Goal: Task Accomplishment & Management: Complete application form

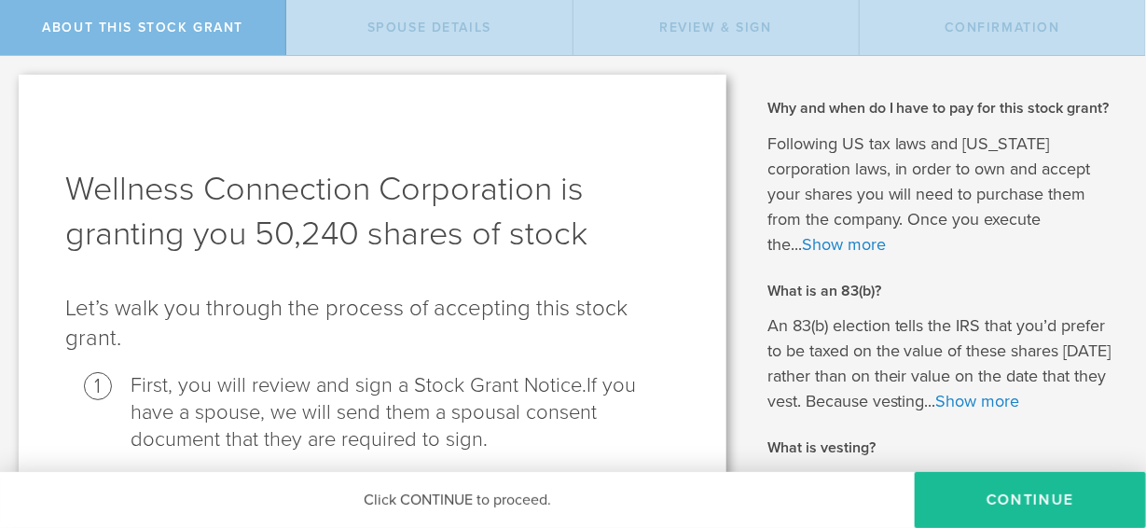
scroll to position [92, 0]
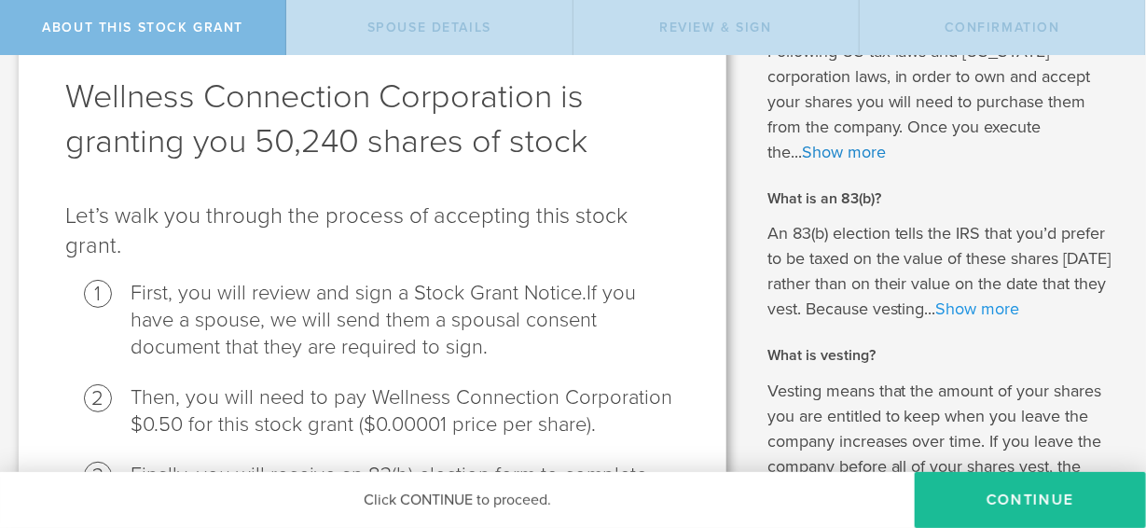
click at [969, 307] on link "Show more" at bounding box center [978, 308] width 84 height 21
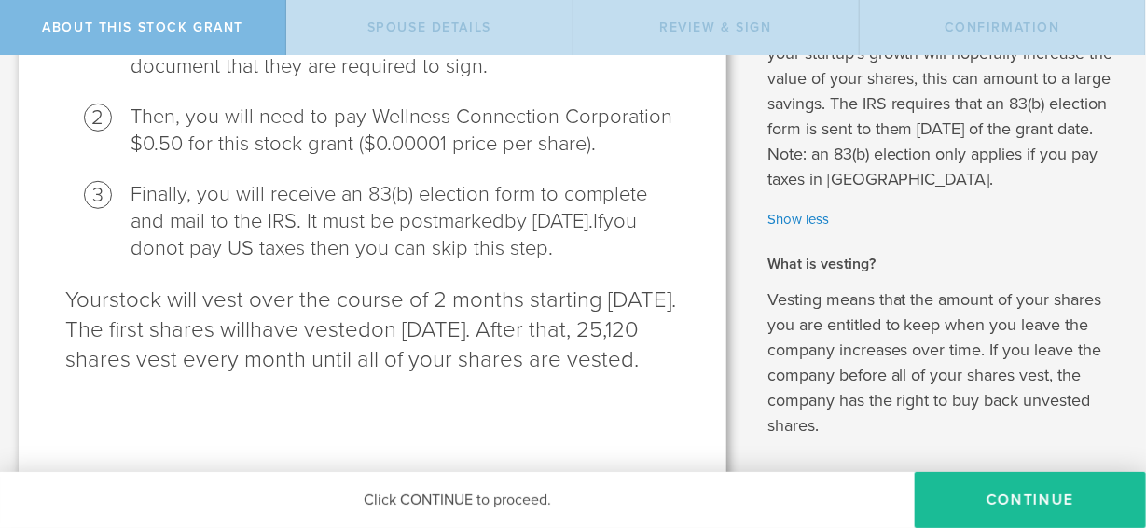
scroll to position [448, 0]
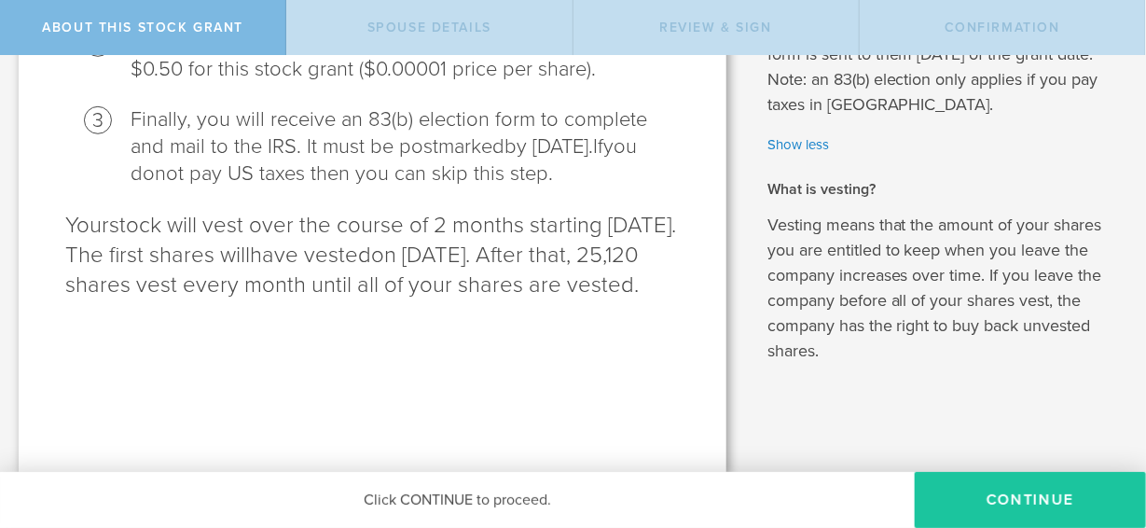
click at [1002, 493] on button "CONTINUE" at bounding box center [1030, 500] width 231 height 56
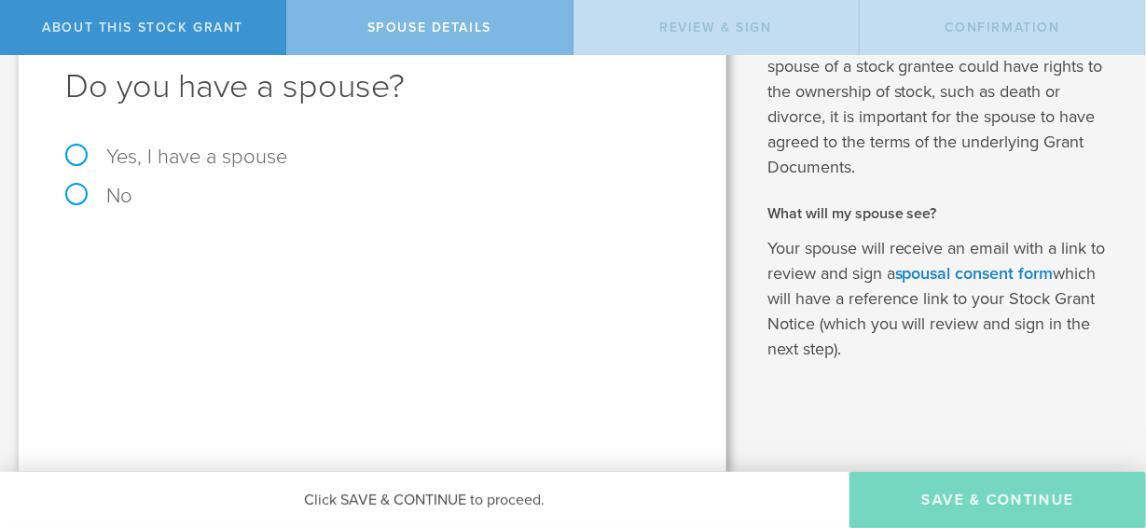
scroll to position [0, 0]
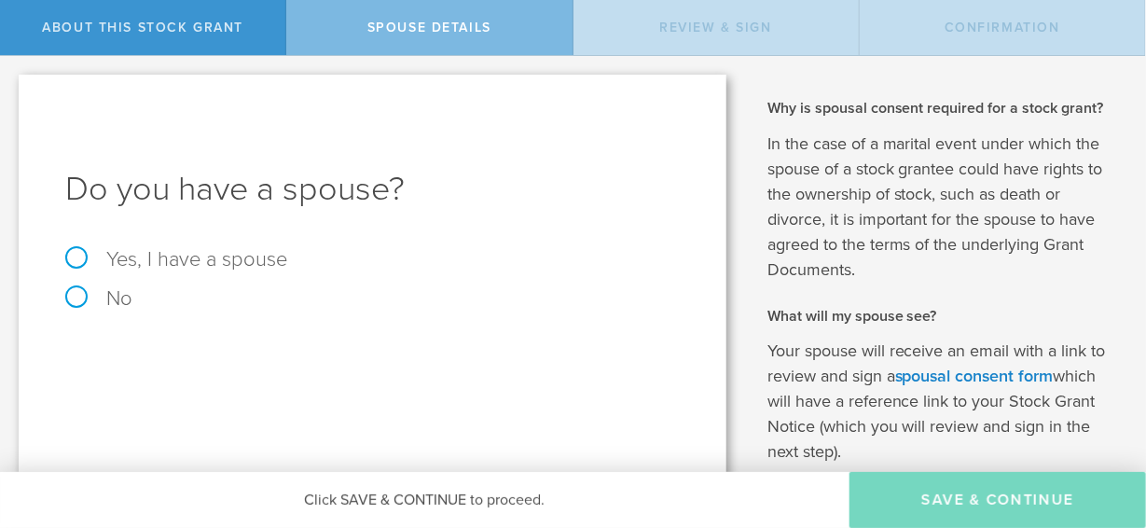
click at [67, 257] on label "Yes, I have a spouse" at bounding box center [372, 259] width 615 height 21
click at [12, 86] on input "Yes, I have a spouse" at bounding box center [6, 71] width 12 height 30
radio input "true"
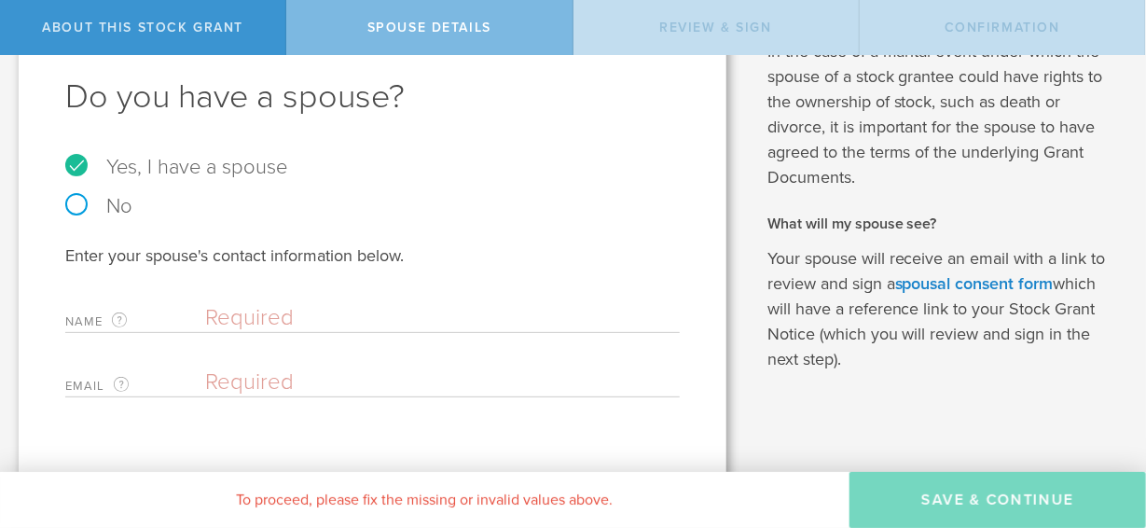
scroll to position [112, 0]
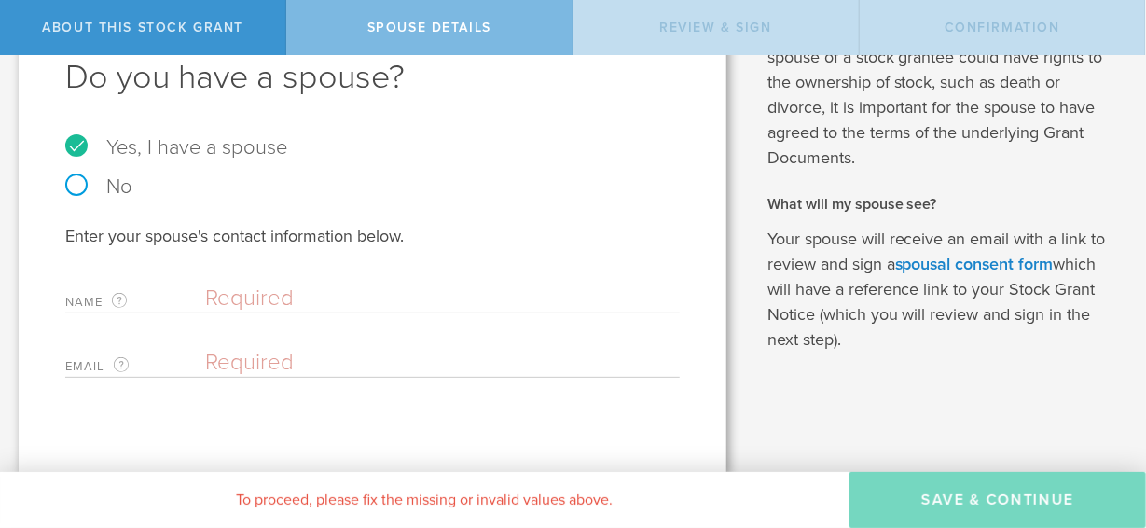
click at [261, 297] on input "text" at bounding box center [437, 298] width 465 height 28
type input "[PERSON_NAME]"
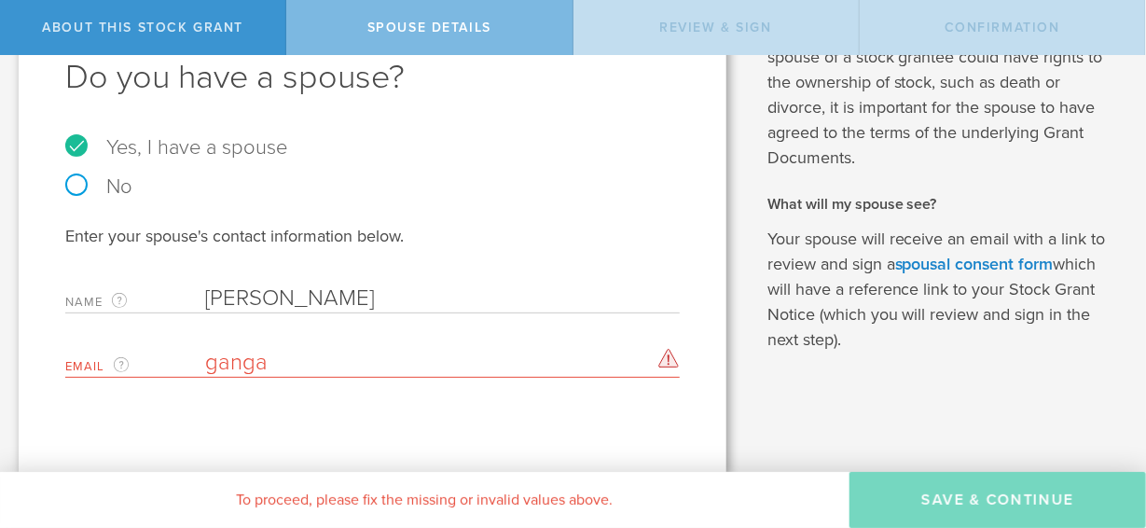
drag, startPoint x: 283, startPoint y: 367, endPoint x: 189, endPoint y: 364, distance: 93.3
click at [189, 364] on div "Email The email address of your spouse. [PERSON_NAME] Please enter a valid emai…" at bounding box center [372, 358] width 615 height 38
paste input "[EMAIL_ADDRESS][DOMAIN_NAME]"
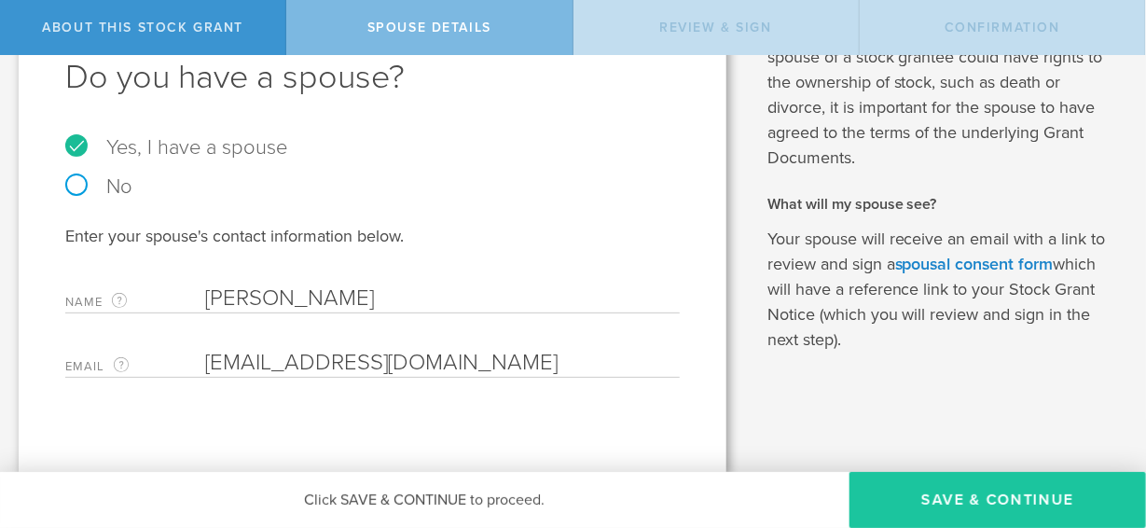
type input "[EMAIL_ADDRESS][DOMAIN_NAME]"
click at [953, 493] on button "Save & Continue" at bounding box center [998, 500] width 297 height 56
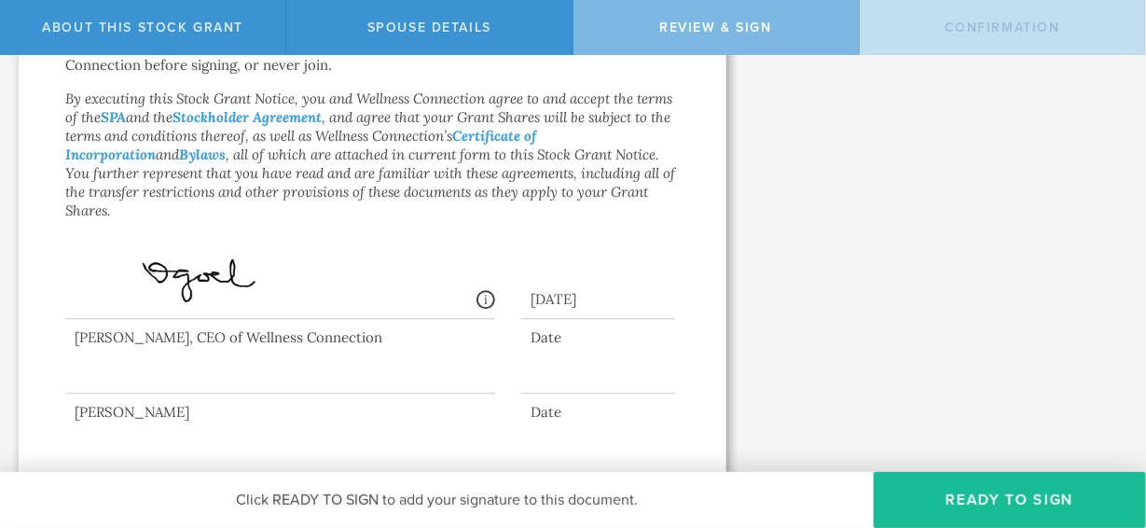
scroll to position [1717, 0]
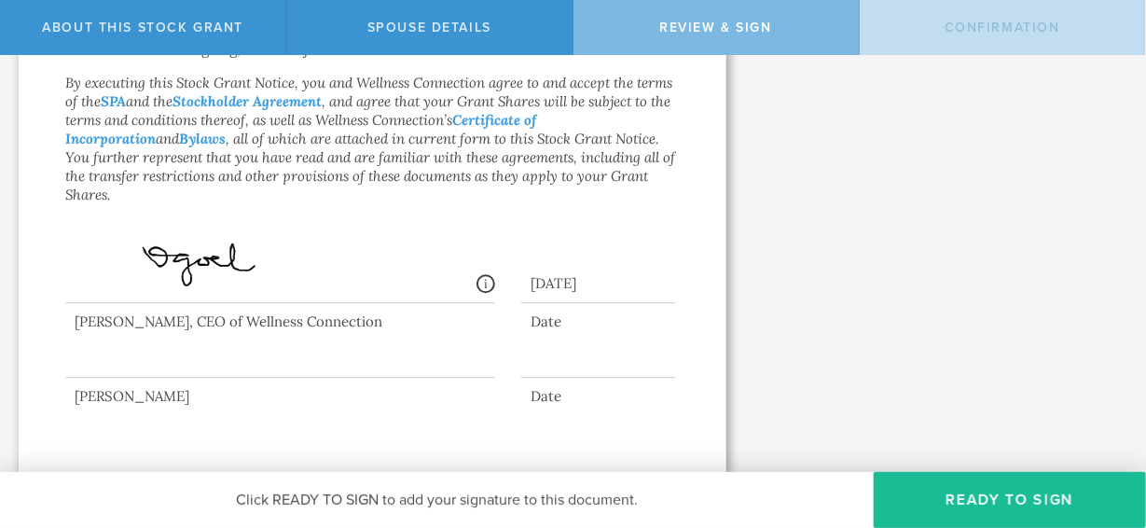
click at [340, 364] on div at bounding box center [280, 340] width 430 height 75
click at [124, 389] on div "[PERSON_NAME]" at bounding box center [280, 396] width 430 height 19
click at [120, 359] on div at bounding box center [280, 340] width 430 height 75
click at [527, 273] on div "[DATE]" at bounding box center [598, 280] width 154 height 48
click at [347, 367] on div at bounding box center [280, 340] width 430 height 75
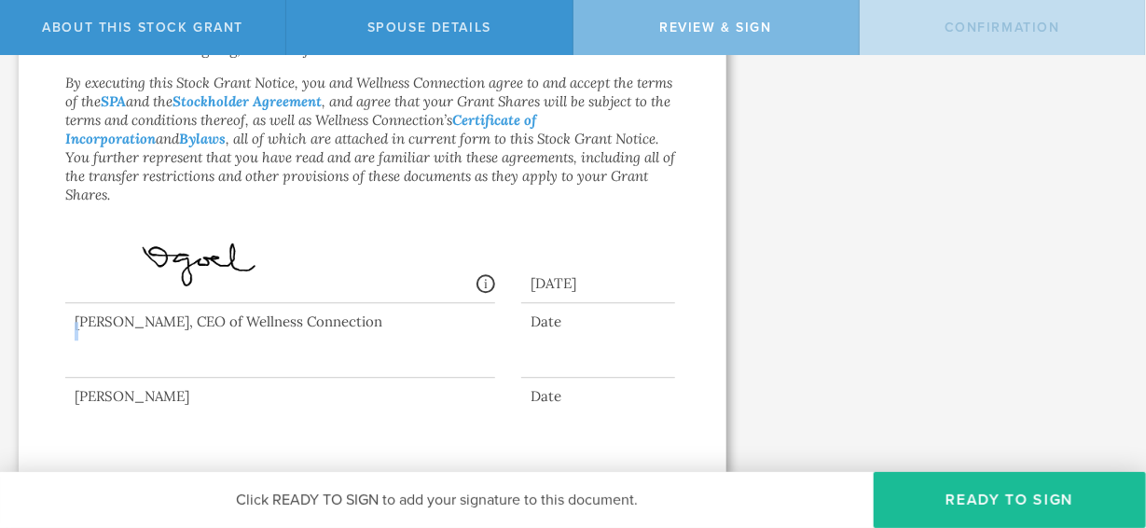
click at [347, 367] on div at bounding box center [280, 340] width 430 height 75
click at [980, 496] on button "Ready to Sign" at bounding box center [1010, 500] width 272 height 56
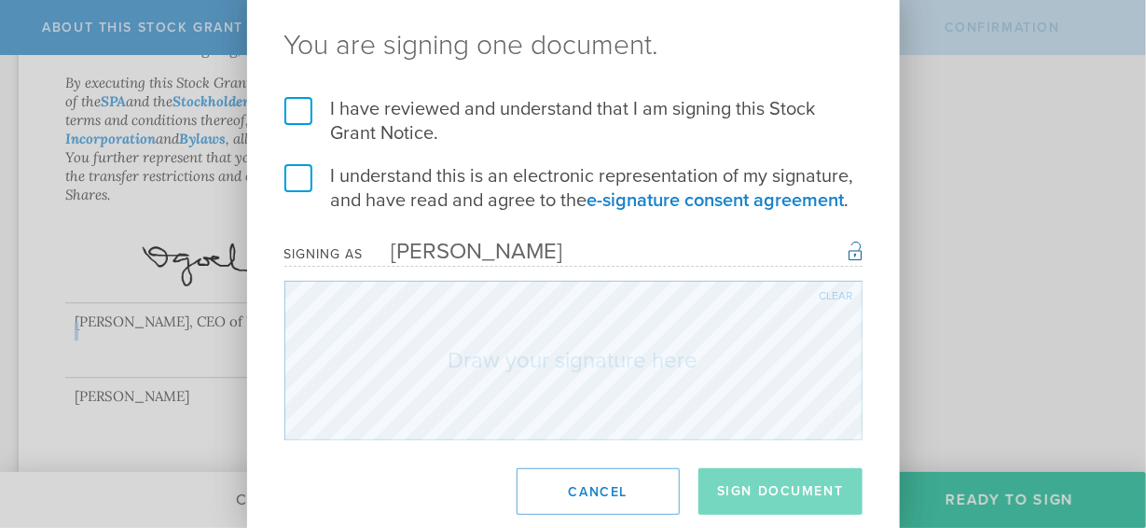
click at [298, 114] on label "I have reviewed and understand that I am signing this Stock Grant Notice." at bounding box center [573, 121] width 578 height 48
click at [0, 0] on input "I have reviewed and understand that I am signing this Stock Grant Notice." at bounding box center [0, 0] width 0 height 0
click at [305, 177] on label "I understand this is an electronic representation of my signature, and have rea…" at bounding box center [573, 188] width 578 height 48
click at [0, 0] on input "I understand this is an electronic representation of my signature, and have rea…" at bounding box center [0, 0] width 0 height 0
click at [457, 253] on div "[PERSON_NAME]" at bounding box center [464, 251] width 200 height 27
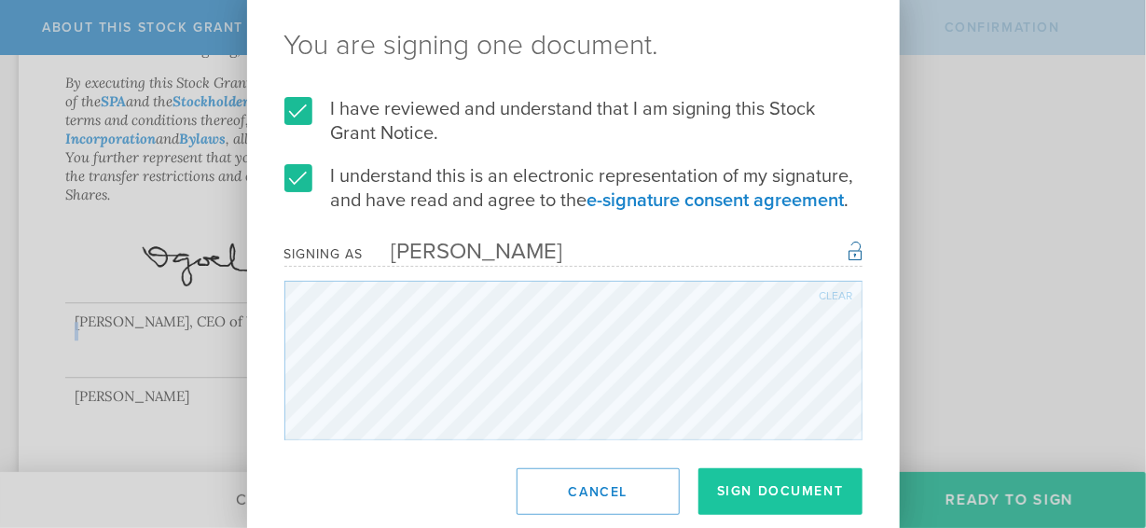
click at [758, 491] on button "Sign Document" at bounding box center [781, 491] width 164 height 47
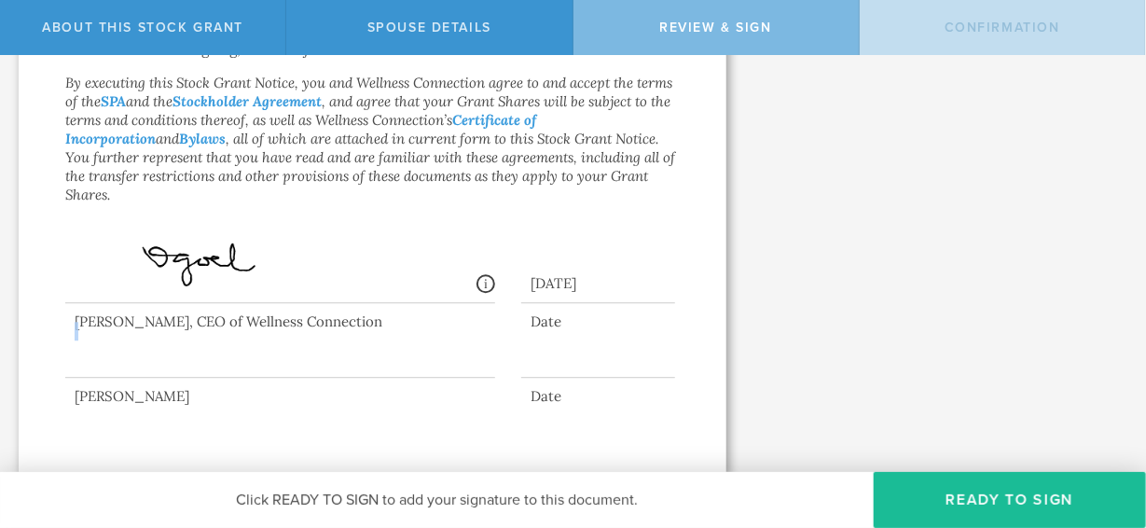
scroll to position [0, 0]
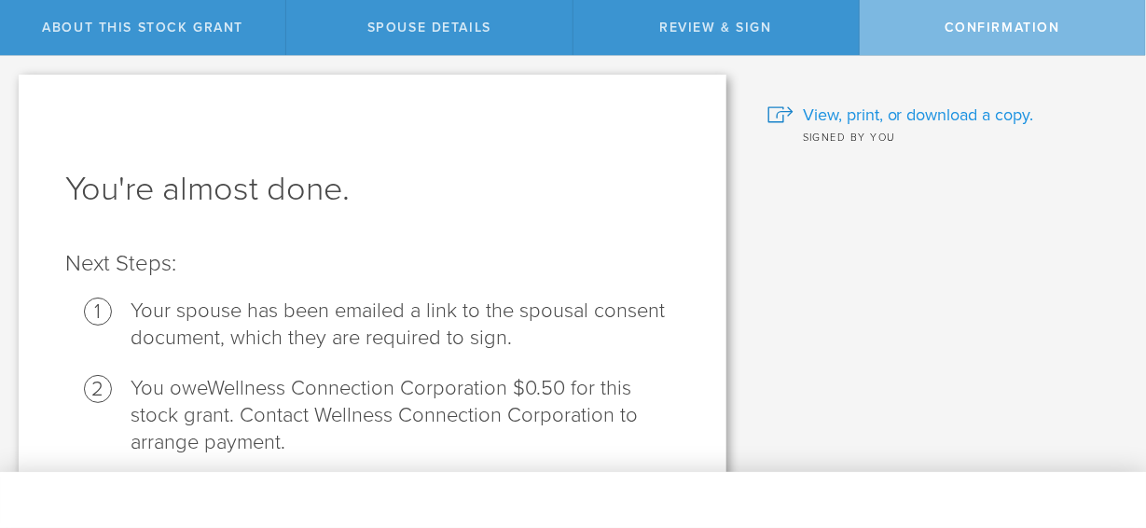
click at [907, 116] on span "View, print, or download a copy." at bounding box center [918, 115] width 231 height 24
